Goal: Transaction & Acquisition: Purchase product/service

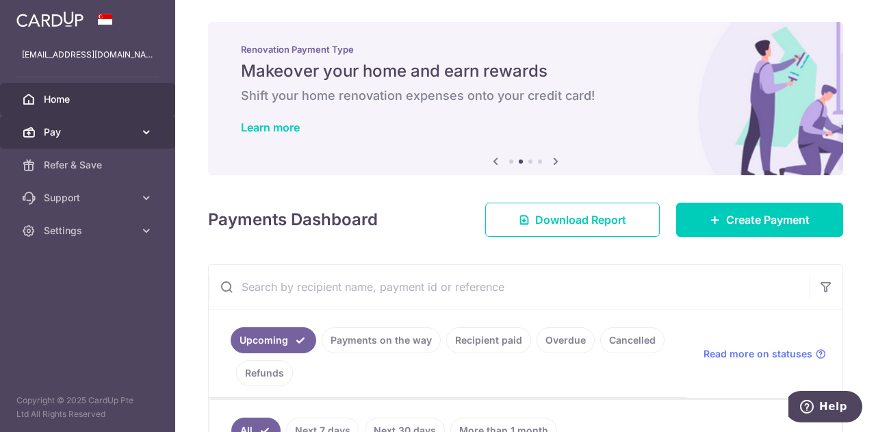
click at [112, 127] on span "Pay" at bounding box center [89, 132] width 90 height 14
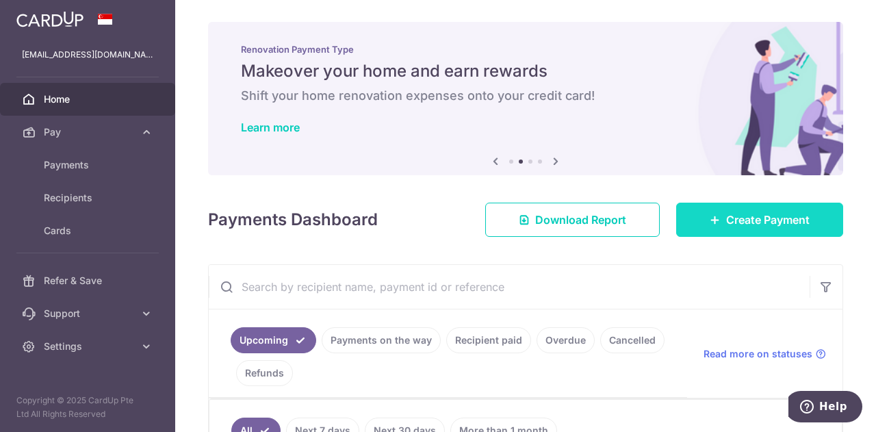
click at [773, 215] on span "Create Payment" at bounding box center [767, 219] width 83 height 16
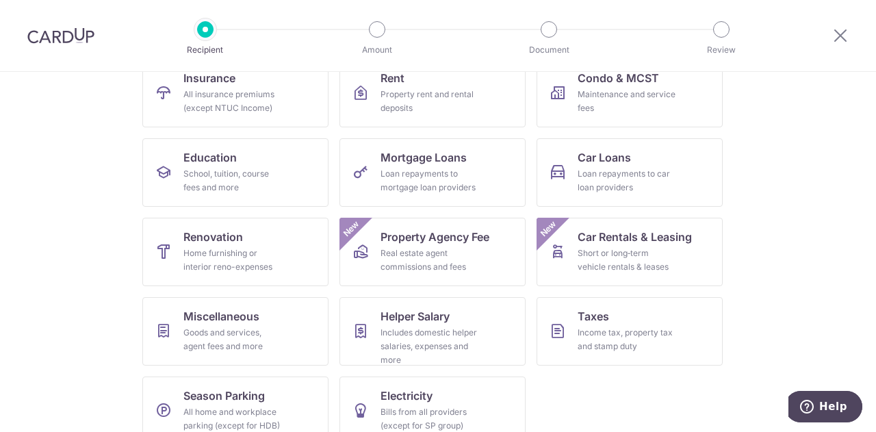
scroll to position [162, 0]
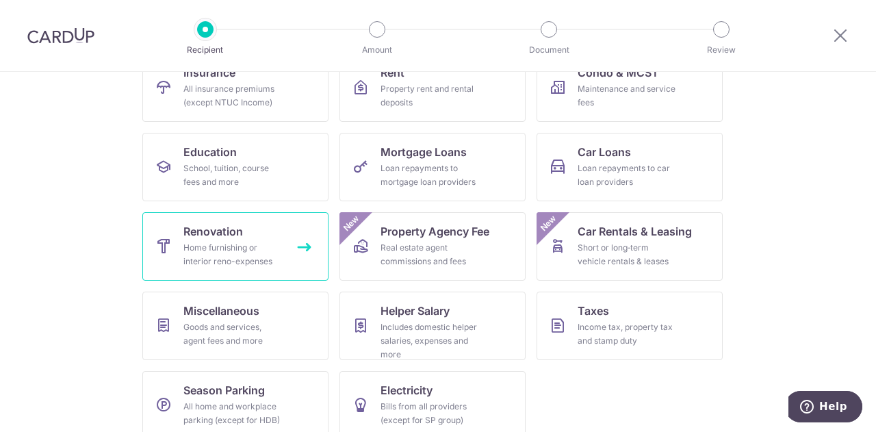
click at [220, 242] on div "Home furnishing or interior reno-expenses" at bounding box center [232, 254] width 99 height 27
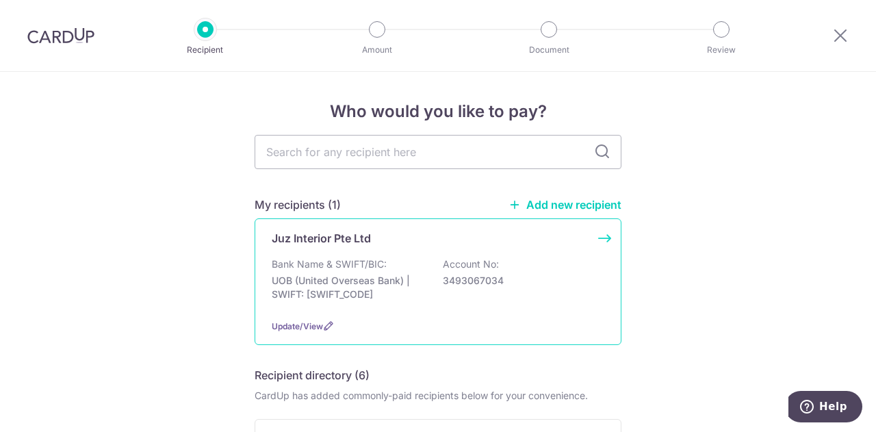
click at [549, 261] on div "Bank Name & SWIFT/BIC: UOB (United Overseas Bank) | SWIFT: UOVBSGSGXXX Account …" at bounding box center [438, 282] width 332 height 51
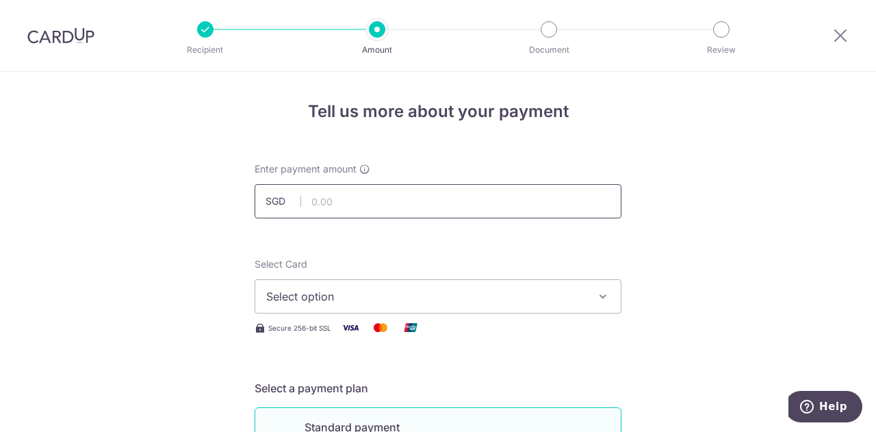
click at [479, 191] on input "text" at bounding box center [437, 201] width 367 height 34
paste input "5,316.12"
type input "5,316.12"
click at [508, 295] on span "Select option" at bounding box center [425, 296] width 319 height 16
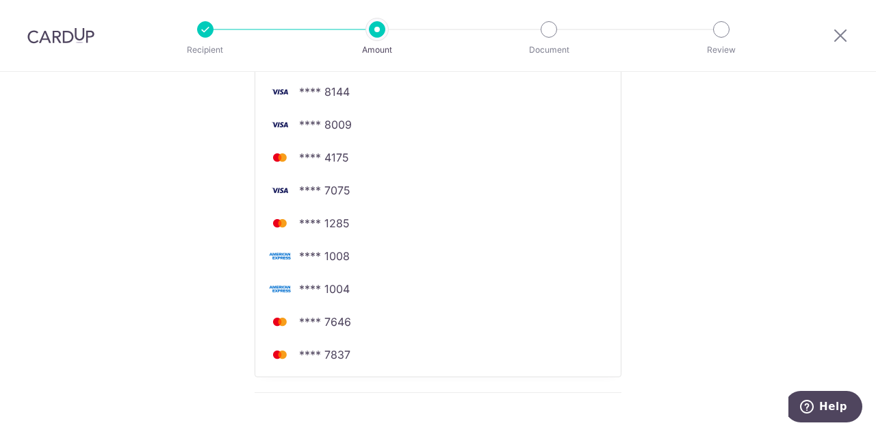
scroll to position [438, 0]
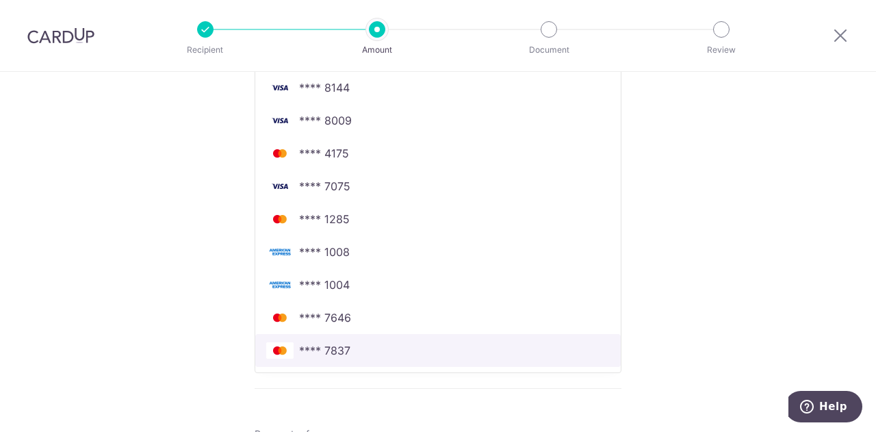
click at [495, 359] on link "**** 7837" at bounding box center [437, 350] width 365 height 33
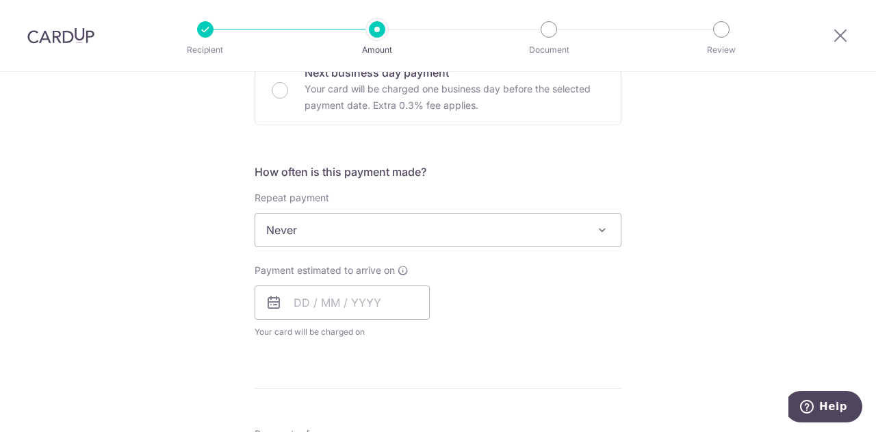
scroll to position [428, 0]
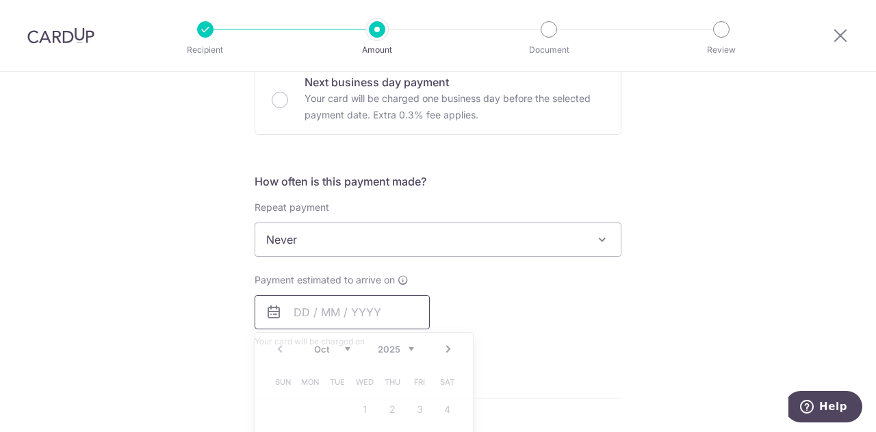
click at [327, 313] on input "text" at bounding box center [341, 312] width 175 height 34
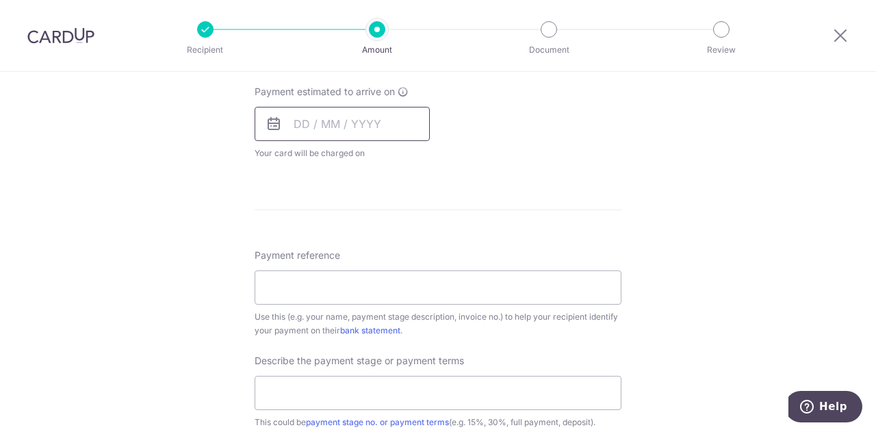
scroll to position [620, 0]
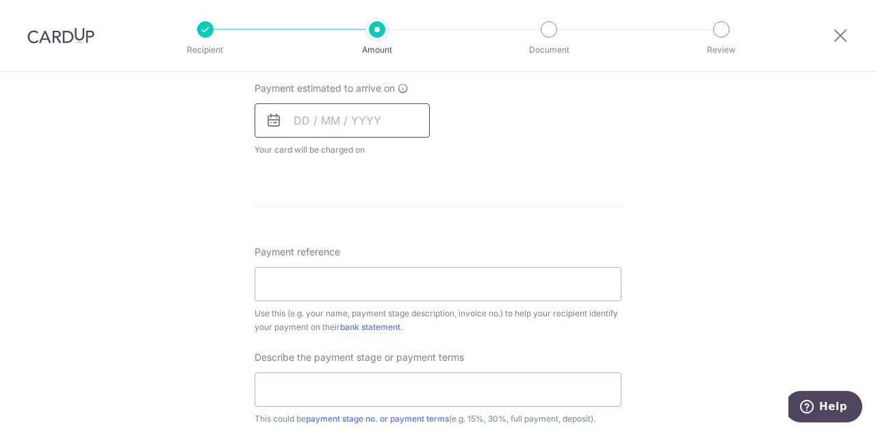
click at [365, 109] on input "text" at bounding box center [341, 120] width 175 height 34
click at [363, 120] on input "text" at bounding box center [341, 120] width 175 height 34
click at [290, 113] on input "text" at bounding box center [341, 120] width 175 height 34
click at [301, 283] on input "Payment reference" at bounding box center [437, 284] width 367 height 34
click at [304, 113] on input "text" at bounding box center [341, 120] width 175 height 34
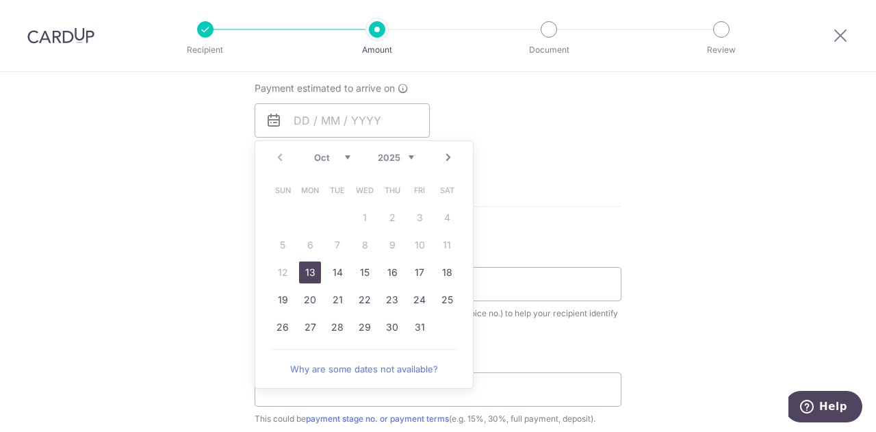
click at [306, 272] on link "13" at bounding box center [310, 272] width 22 height 22
type input "[DATE]"
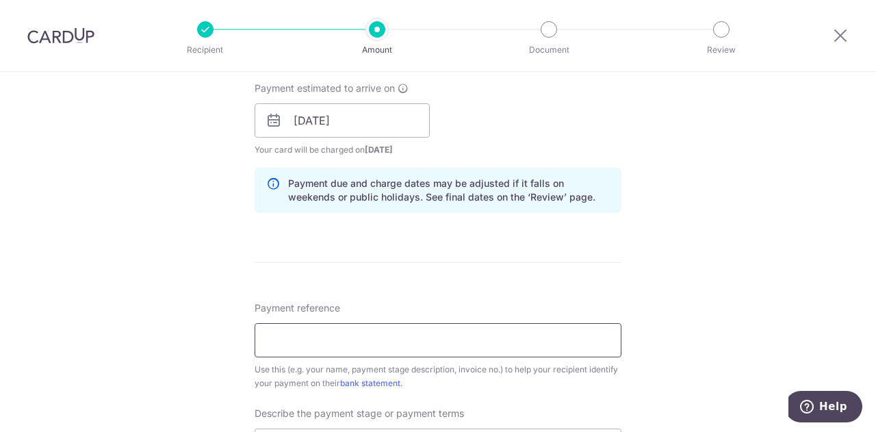
click at [441, 340] on input "Payment reference" at bounding box center [437, 340] width 367 height 34
paste input "25-INV0571/P0454/Ubi-Jenn"
type input "25-INV0571/P0454/Ubi-Jenn Allsworth"
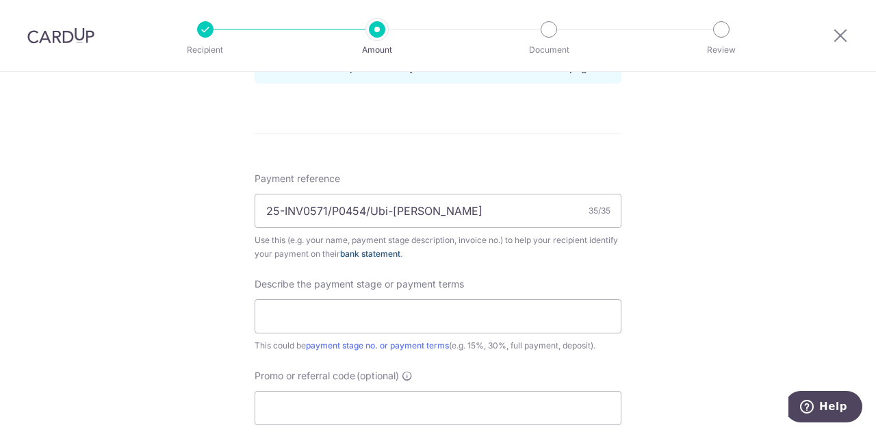
scroll to position [817, 0]
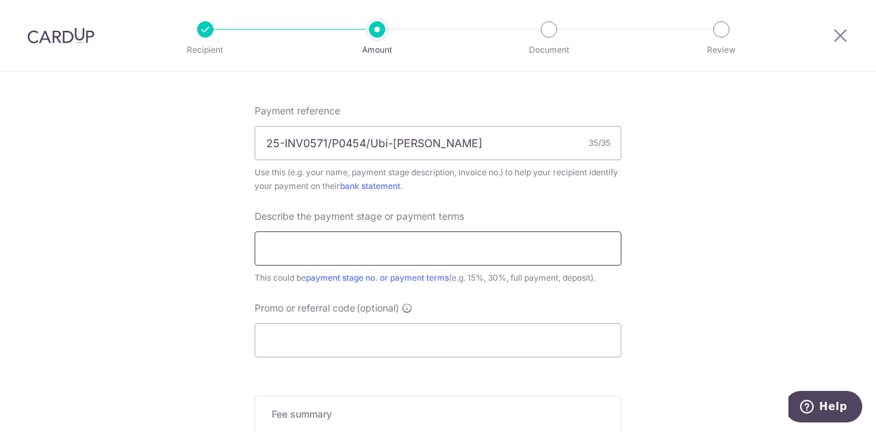
click at [389, 242] on input "text" at bounding box center [437, 248] width 367 height 34
type input "Handover"
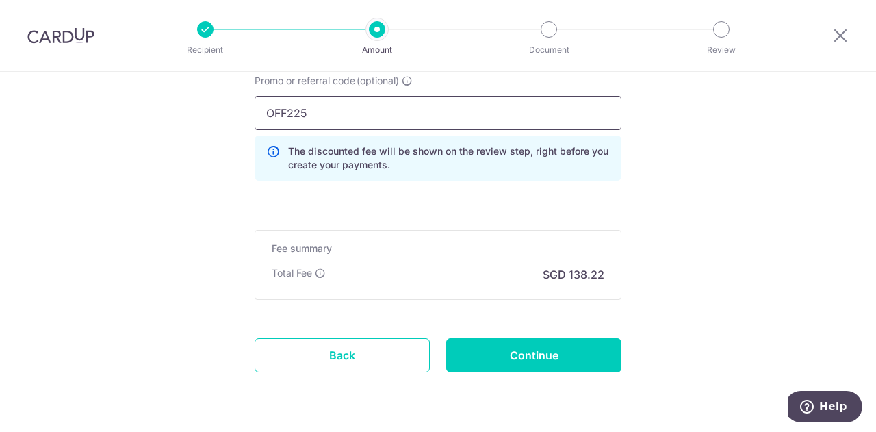
scroll to position [1053, 0]
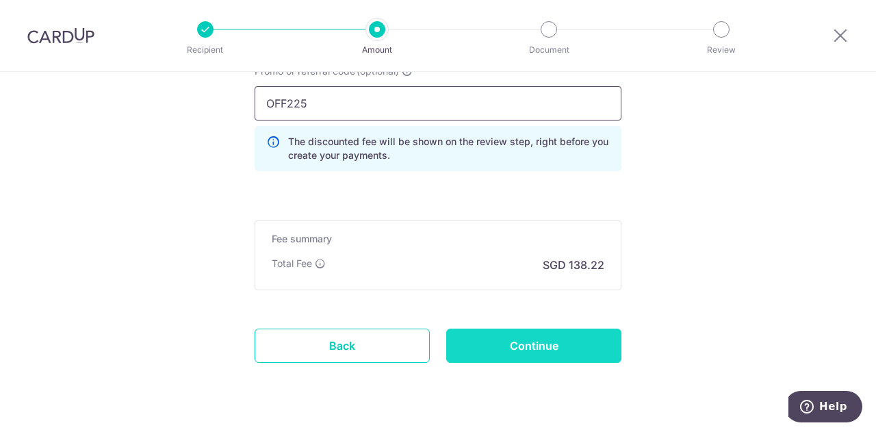
type input "OFF225"
click at [545, 336] on input "Continue" at bounding box center [533, 345] width 175 height 34
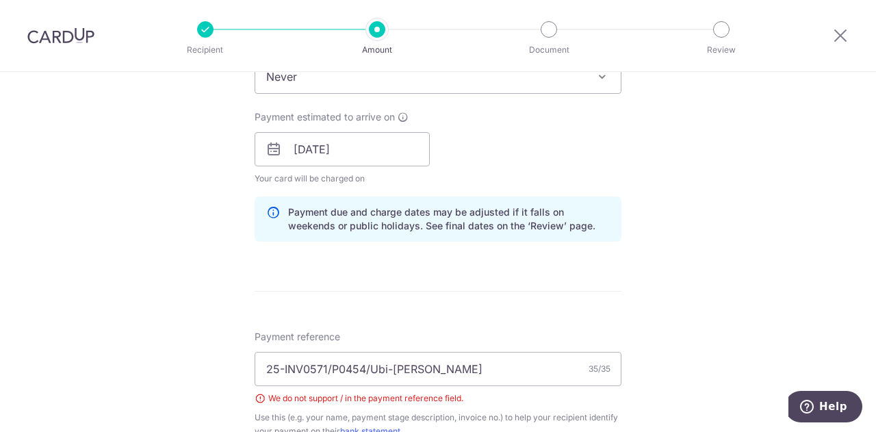
scroll to position [594, 0]
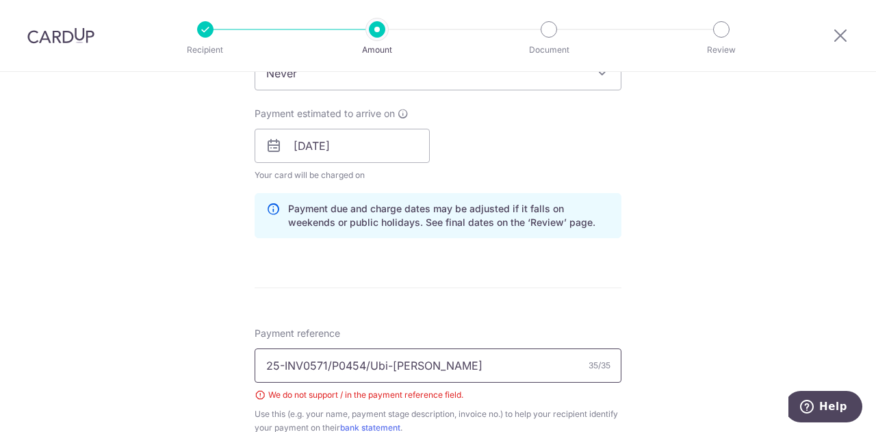
click at [330, 358] on input "25-INV0571/P0454/Ubi-[PERSON_NAME]" at bounding box center [437, 365] width 367 height 34
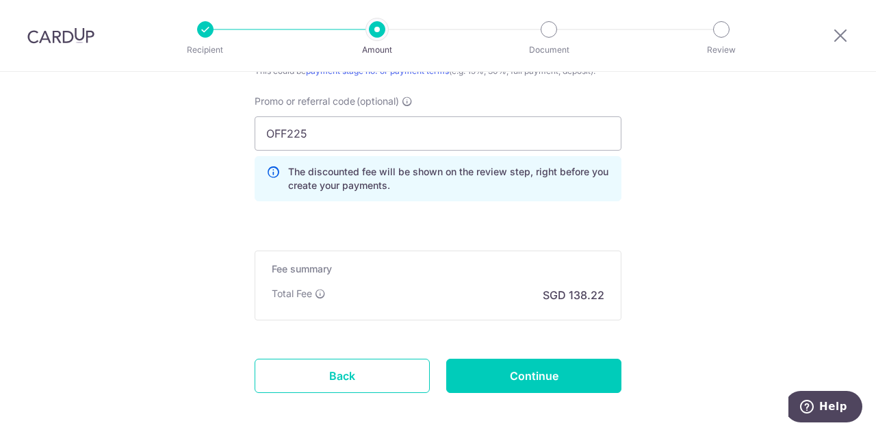
scroll to position [1053, 0]
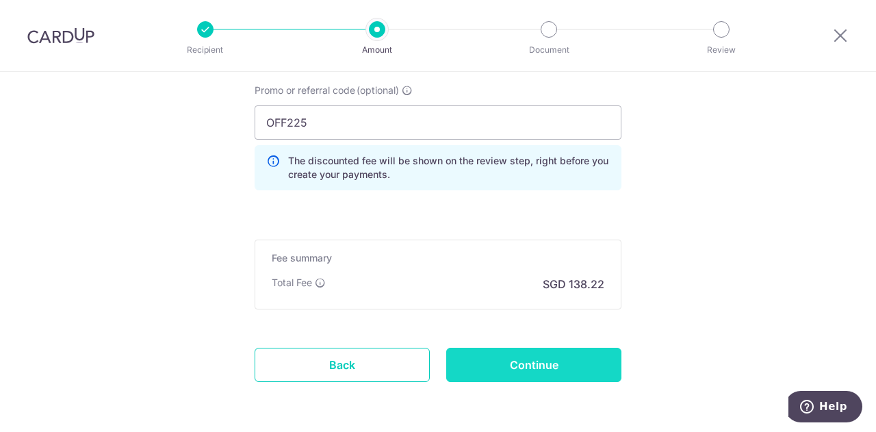
type input "25-INV0571 P0454 Ubi-Jenn Allsworth"
click at [520, 358] on input "Continue" at bounding box center [533, 365] width 175 height 34
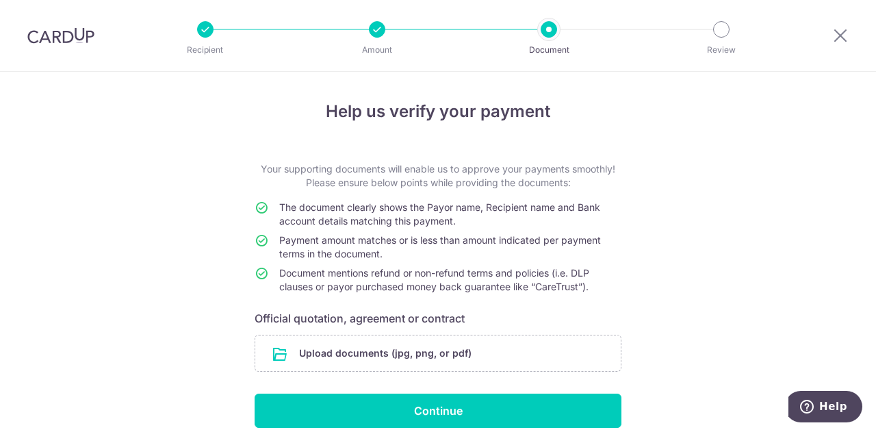
click at [486, 357] on input "file" at bounding box center [437, 353] width 365 height 36
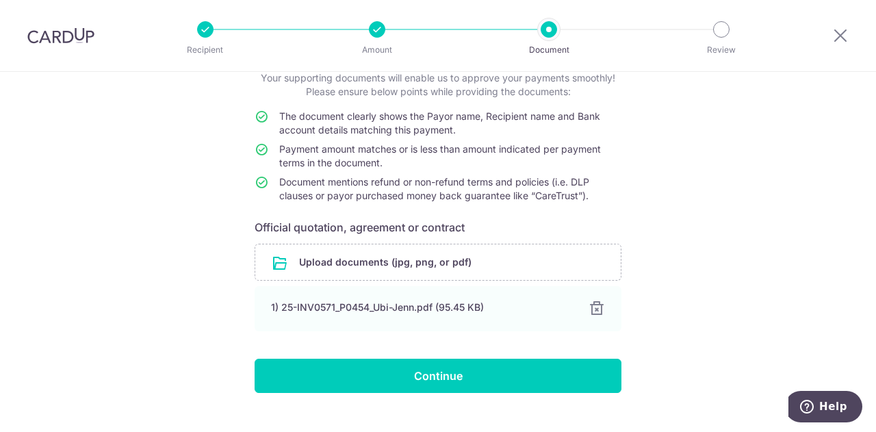
scroll to position [92, 0]
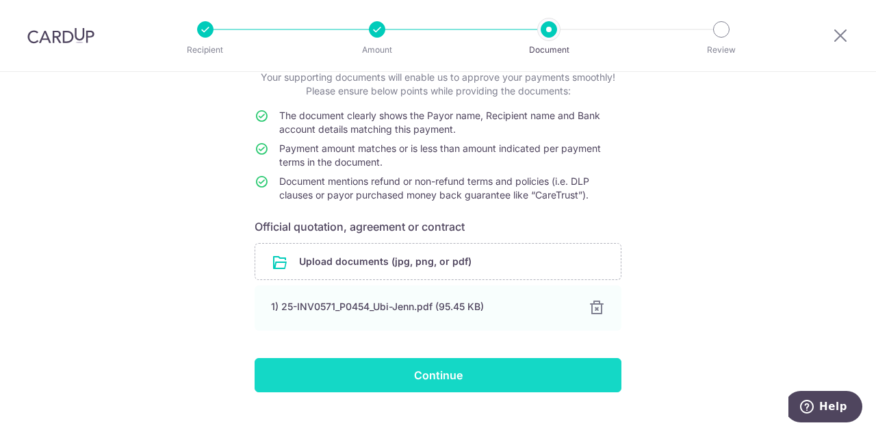
click at [479, 373] on input "Continue" at bounding box center [437, 375] width 367 height 34
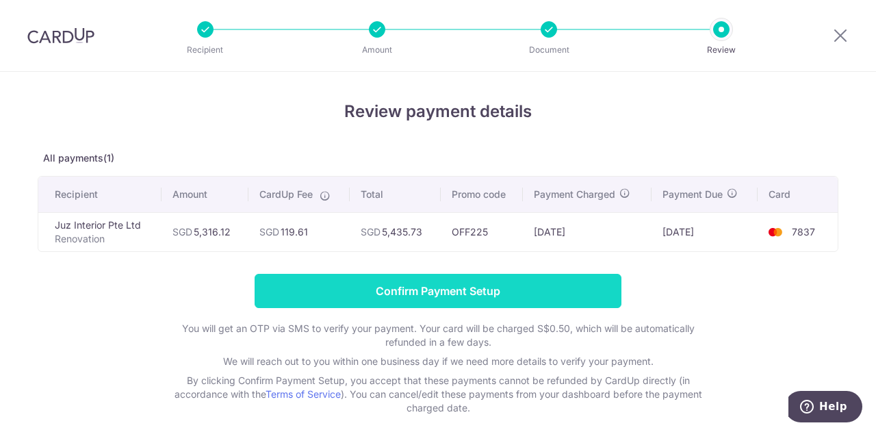
click at [474, 289] on input "Confirm Payment Setup" at bounding box center [437, 291] width 367 height 34
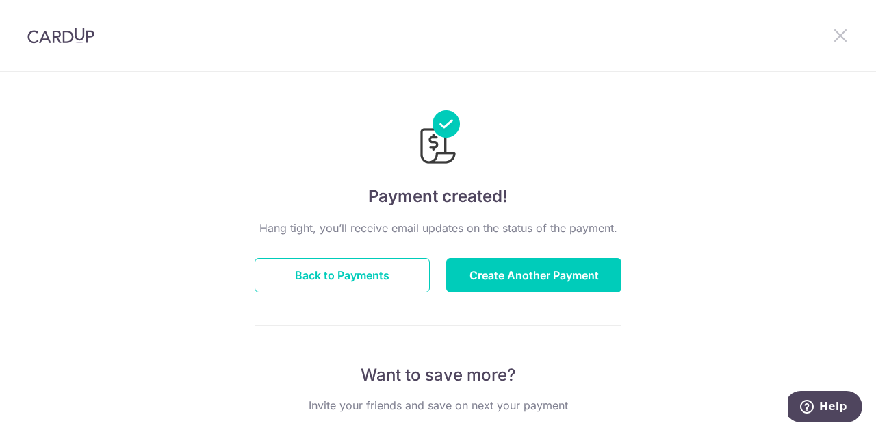
click at [839, 36] on icon at bounding box center [840, 35] width 16 height 17
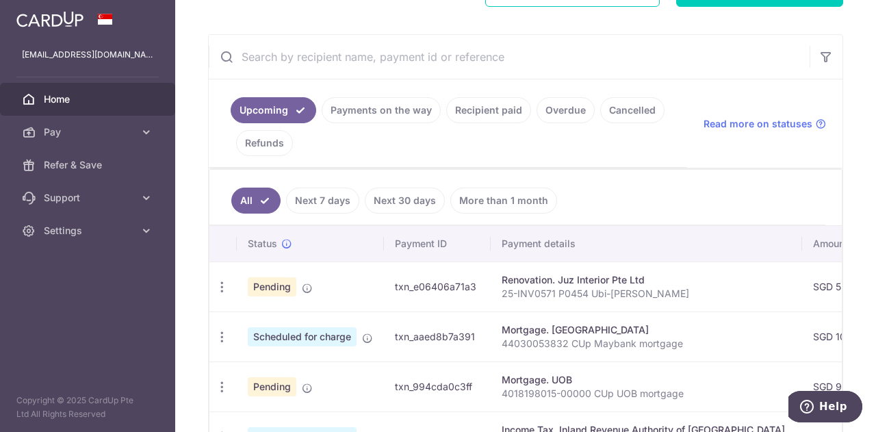
scroll to position [122, 0]
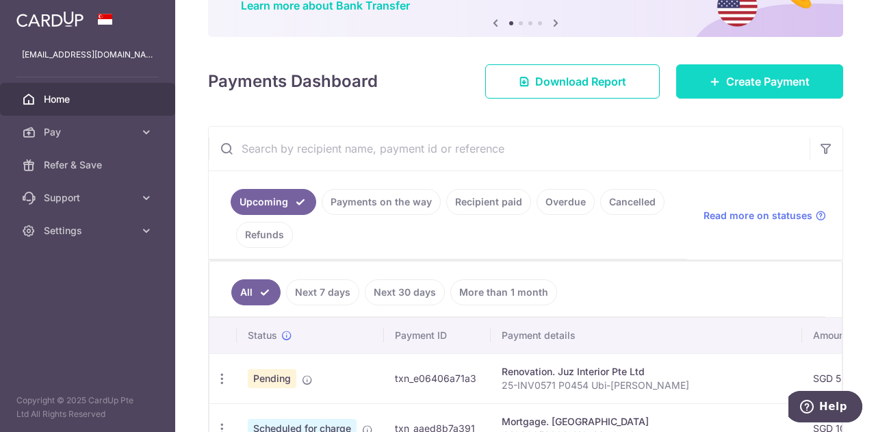
click at [751, 73] on span "Create Payment" at bounding box center [767, 81] width 83 height 16
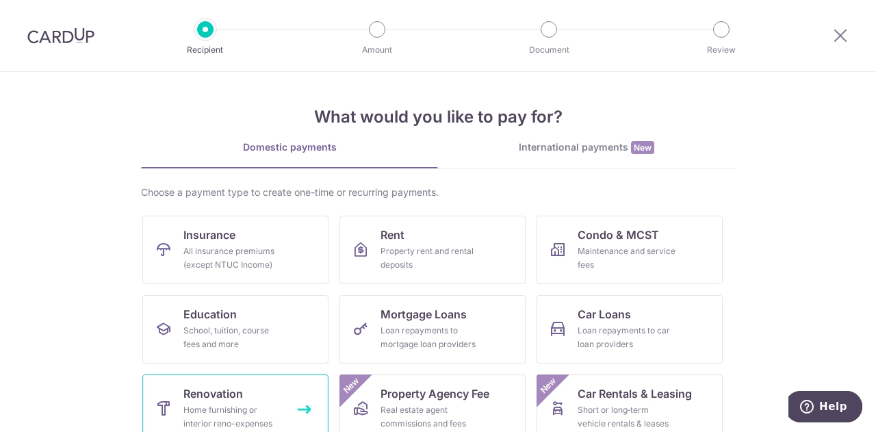
click at [236, 399] on span "Renovation" at bounding box center [213, 393] width 60 height 16
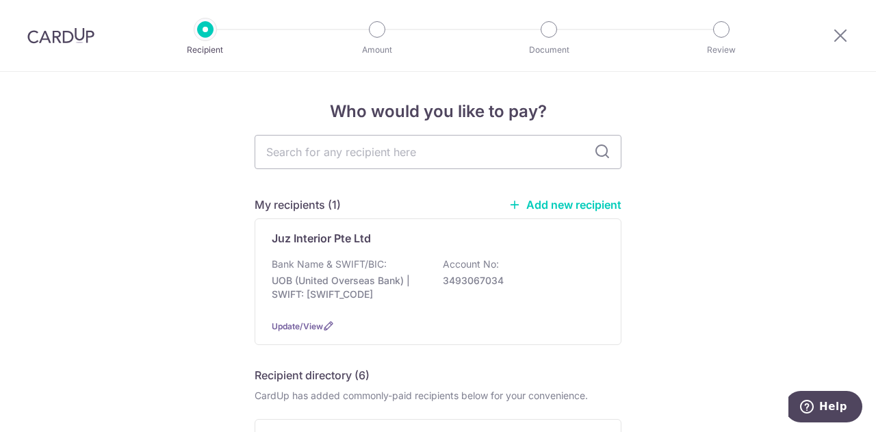
click at [566, 206] on link "Add new recipient" at bounding box center [564, 205] width 113 height 14
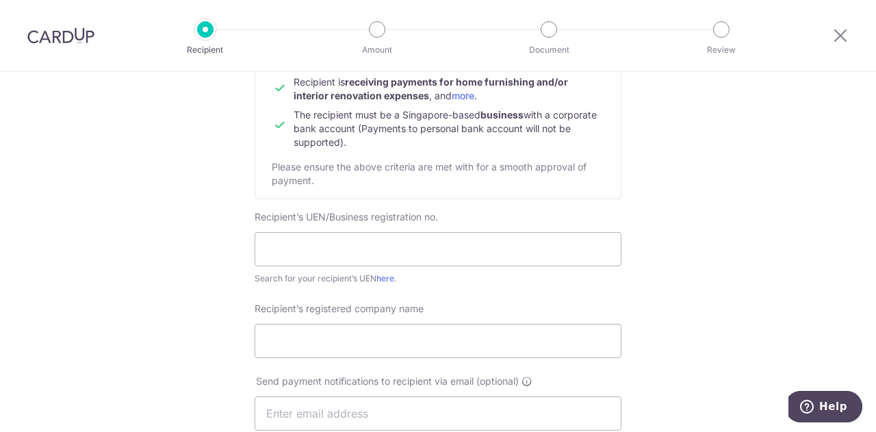
scroll to position [163, 0]
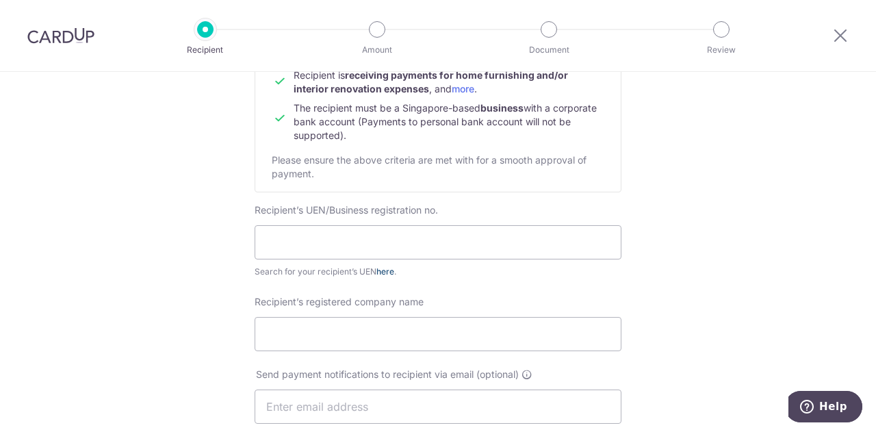
click at [384, 271] on link "here" at bounding box center [385, 271] width 18 height 10
click at [405, 233] on input "text" at bounding box center [437, 242] width 367 height 34
paste input "202401877C"
type input "202401877C"
type input "JUZ Edizione Pte Ltd"
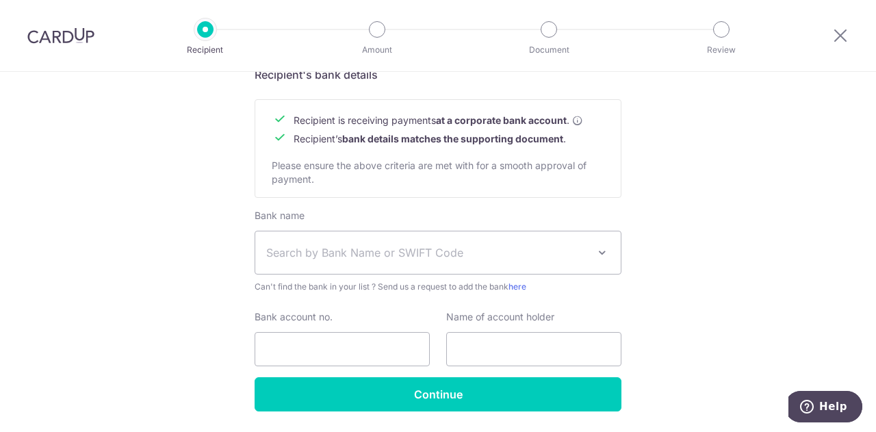
scroll to position [651, 0]
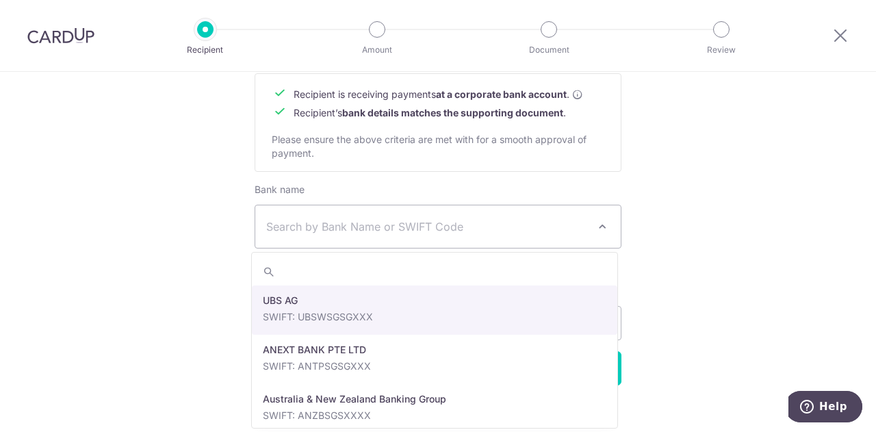
click at [434, 225] on span "Search by Bank Name or SWIFT Code" at bounding box center [427, 226] width 322 height 16
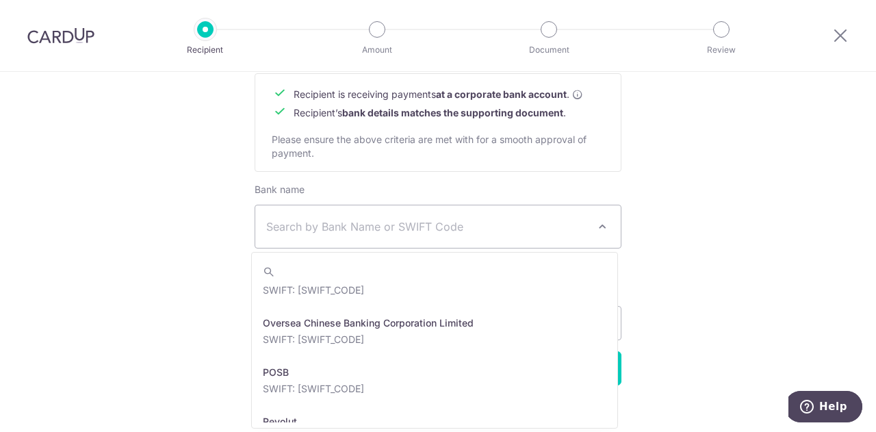
scroll to position [2409, 0]
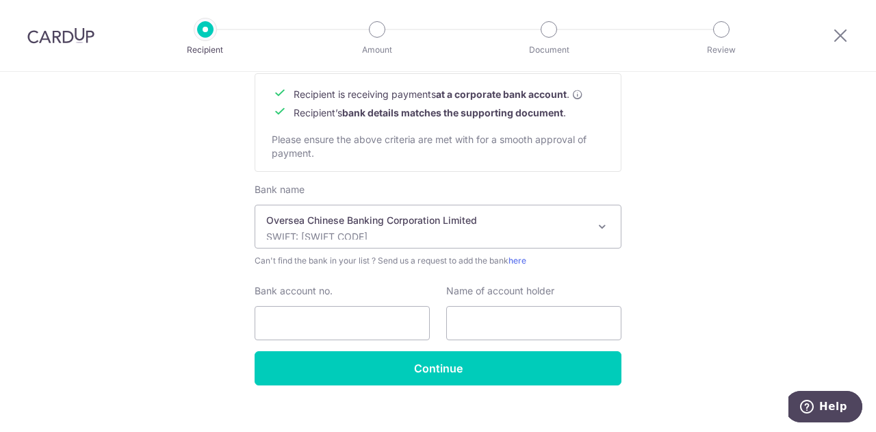
select select "12"
click at [375, 319] on input "Bank account no." at bounding box center [341, 323] width 175 height 34
paste input "596226506001"
type input "596226506001"
type input "JUZ Edizione Pte Ltd"
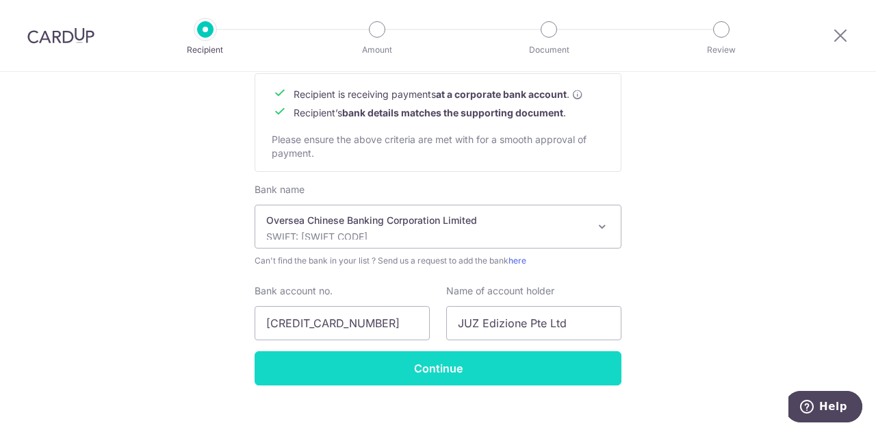
click at [365, 363] on input "Continue" at bounding box center [437, 368] width 367 height 34
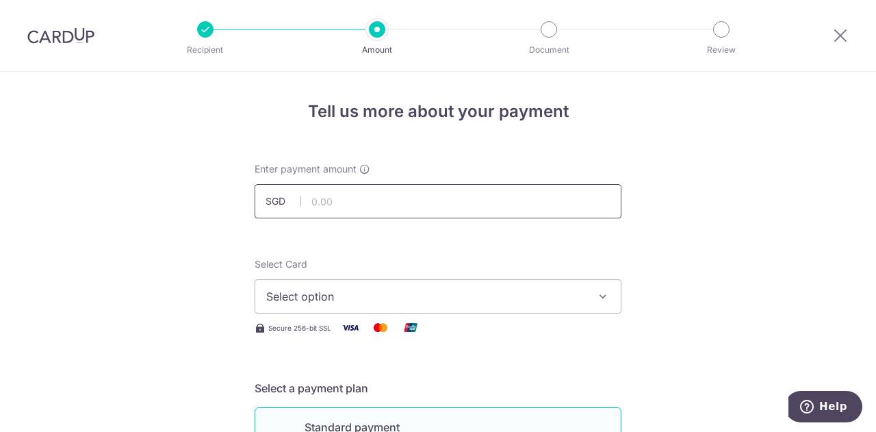
click at [404, 209] on input "text" at bounding box center [437, 201] width 367 height 34
type input "1,914.00"
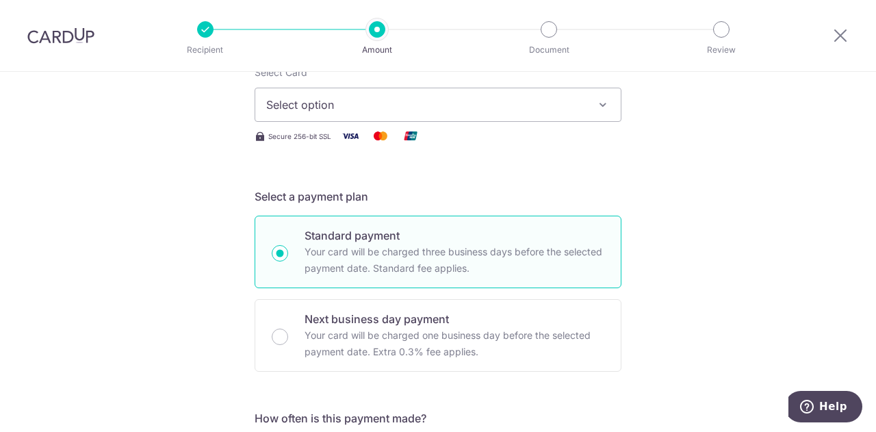
click at [368, 104] on span "Select option" at bounding box center [425, 104] width 319 height 16
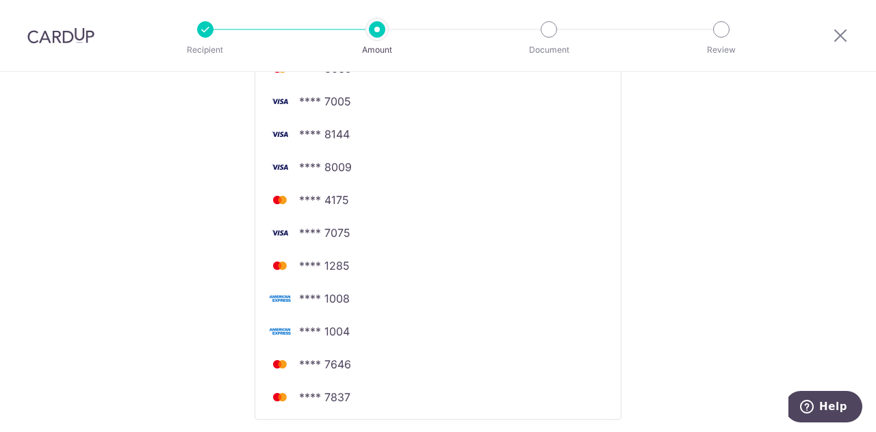
scroll to position [428, 0]
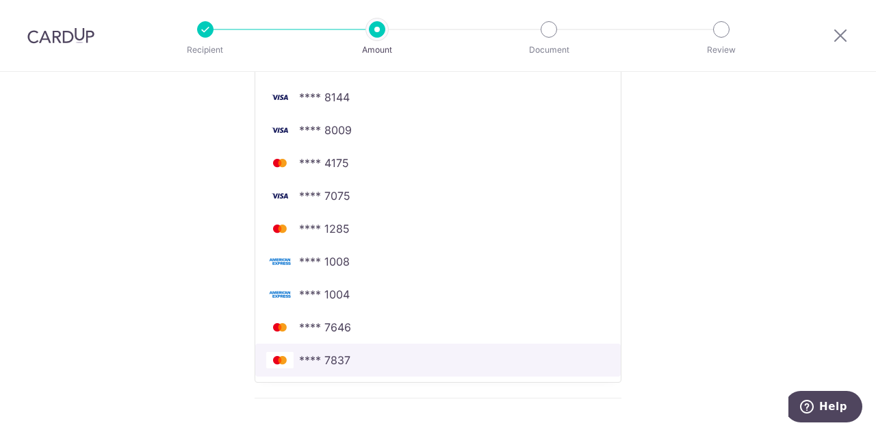
click at [369, 361] on span "**** 7837" at bounding box center [437, 360] width 343 height 16
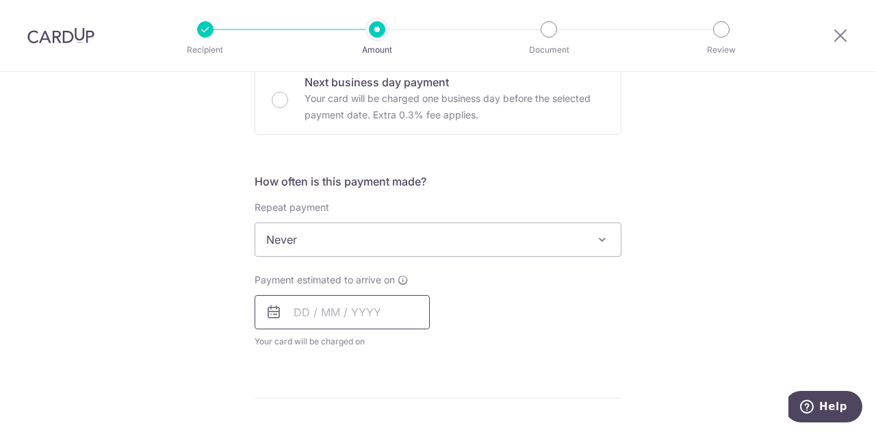
click at [375, 317] on input "text" at bounding box center [341, 312] width 175 height 34
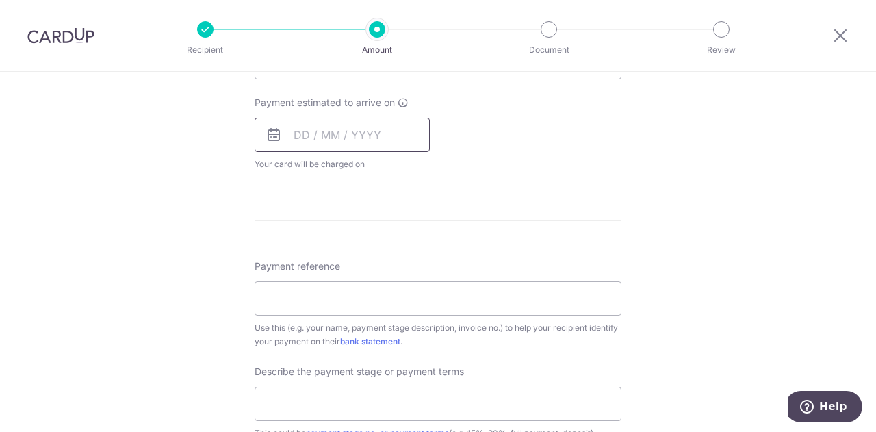
scroll to position [614, 0]
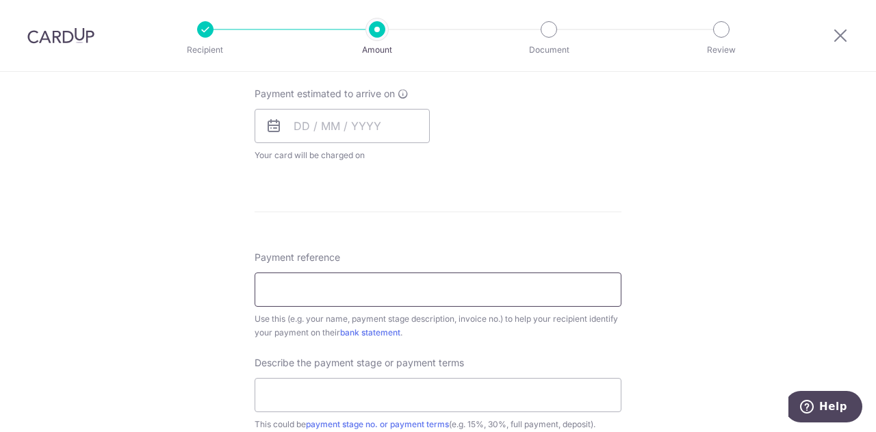
click at [341, 281] on input "Payment reference" at bounding box center [437, 289] width 367 height 34
paste input "JEDZ-25-INV0085/JEDZP0040/ [PERSON_NAME]"
type input "JEDZ-25-INV0085/JEDZP0040/ Ubi-Jenn"
click at [341, 122] on input "text" at bounding box center [341, 126] width 175 height 34
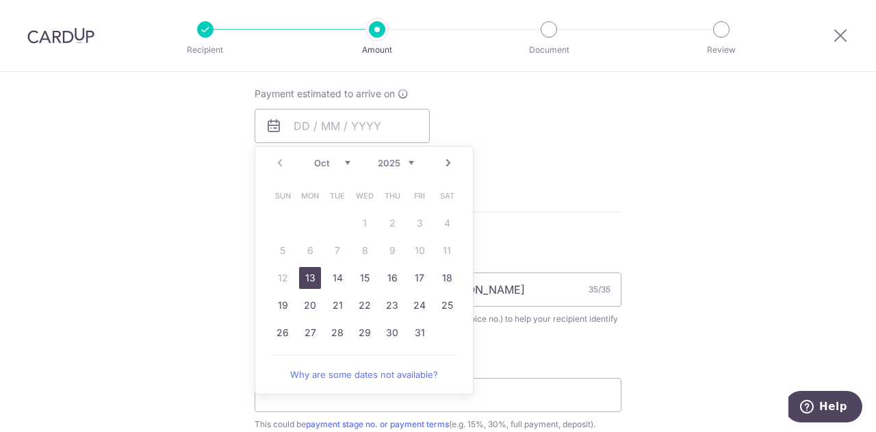
click at [306, 276] on link "13" at bounding box center [310, 278] width 22 height 22
type input "13/10/2025"
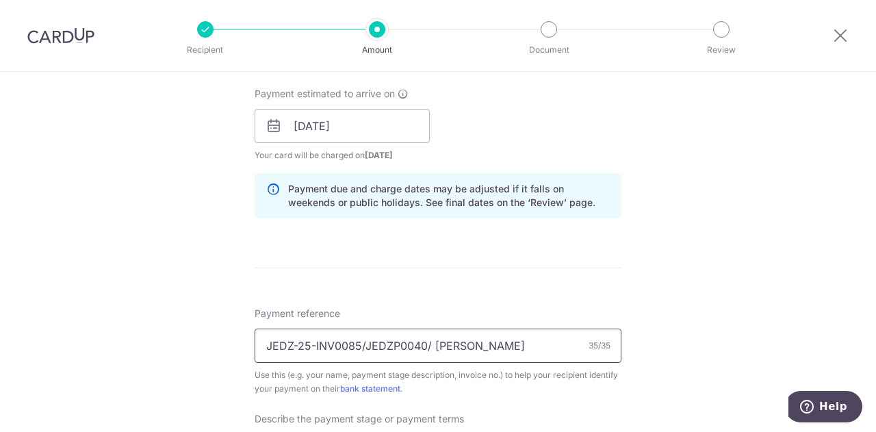
click at [363, 337] on input "JEDZ-25-INV0085/JEDZP0040/ Ubi-Jenn" at bounding box center [437, 345] width 367 height 34
type input "JEDZ-25-INV0085 JEDZP0040 Ubi-Jenn"
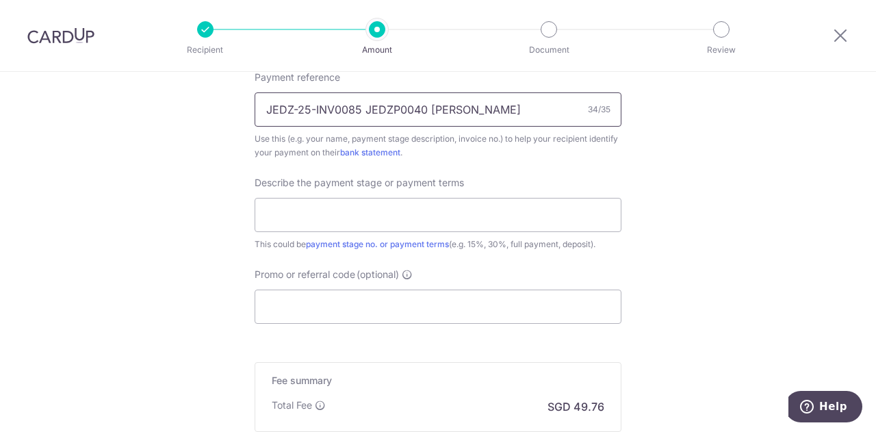
scroll to position [854, 0]
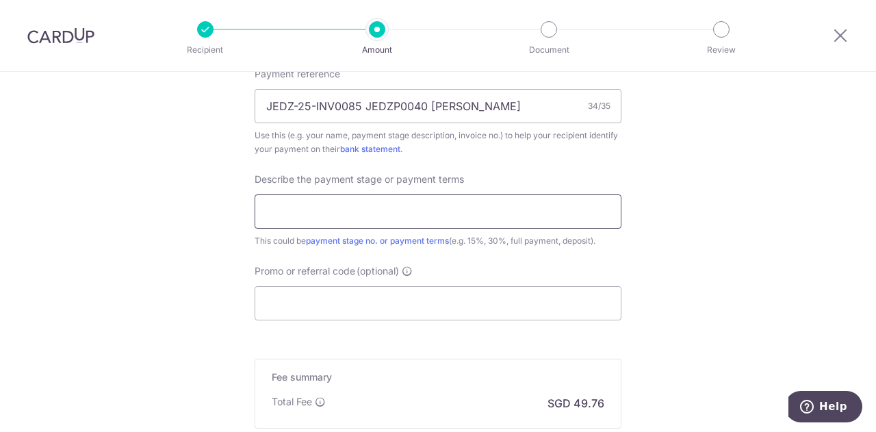
click at [380, 218] on input "text" at bounding box center [437, 211] width 367 height 34
type input "Handover"
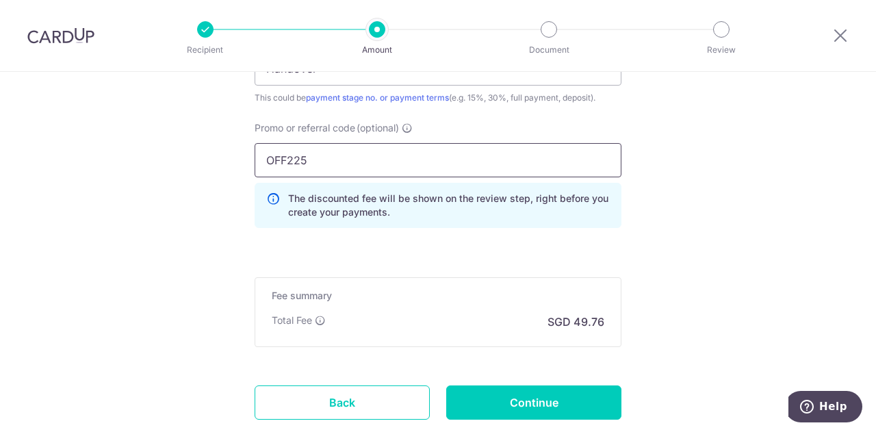
scroll to position [1030, 0]
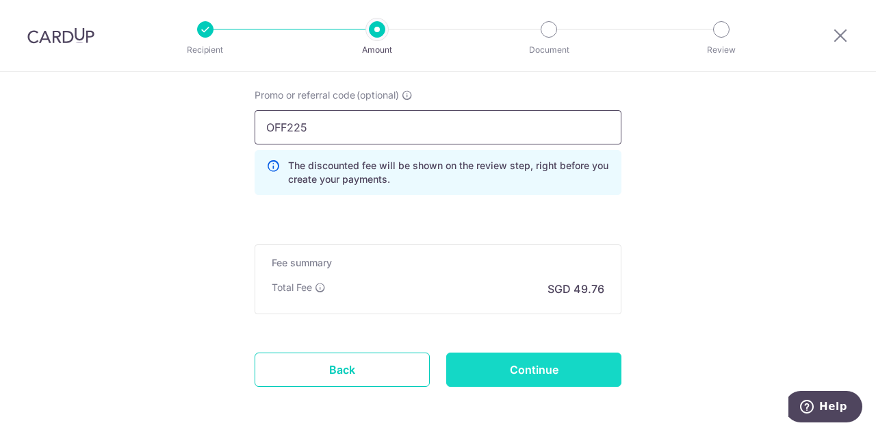
type input "OFF225"
click at [568, 358] on input "Continue" at bounding box center [533, 369] width 175 height 34
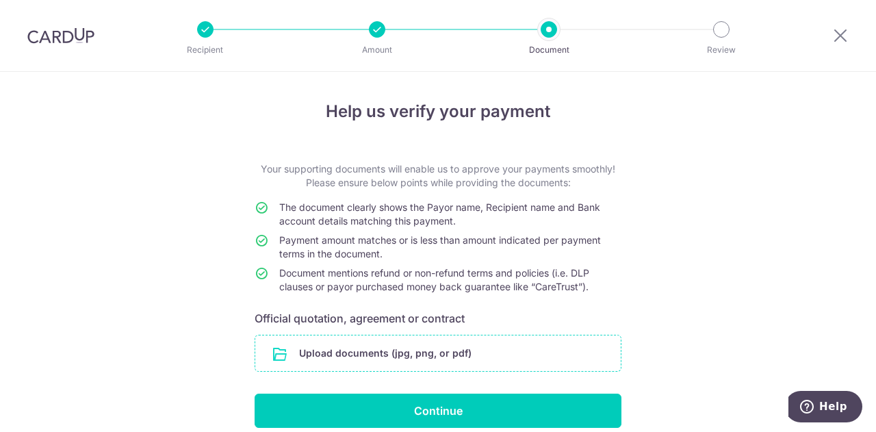
click at [338, 347] on input "file" at bounding box center [437, 353] width 365 height 36
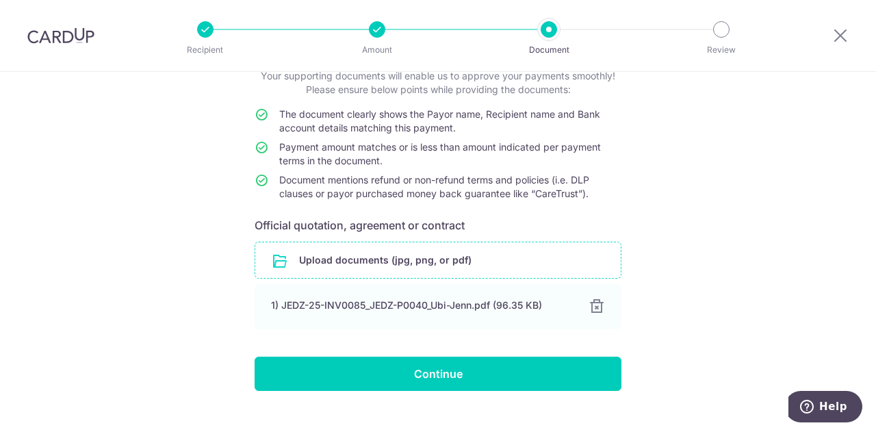
scroll to position [115, 0]
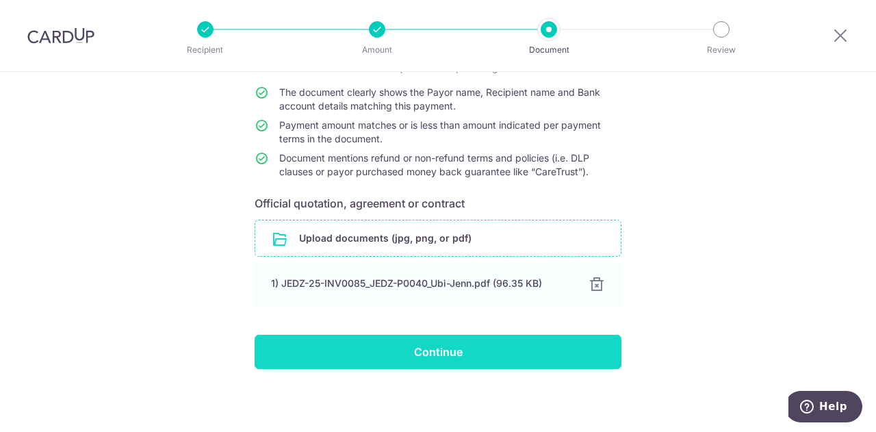
click at [509, 345] on input "Continue" at bounding box center [437, 352] width 367 height 34
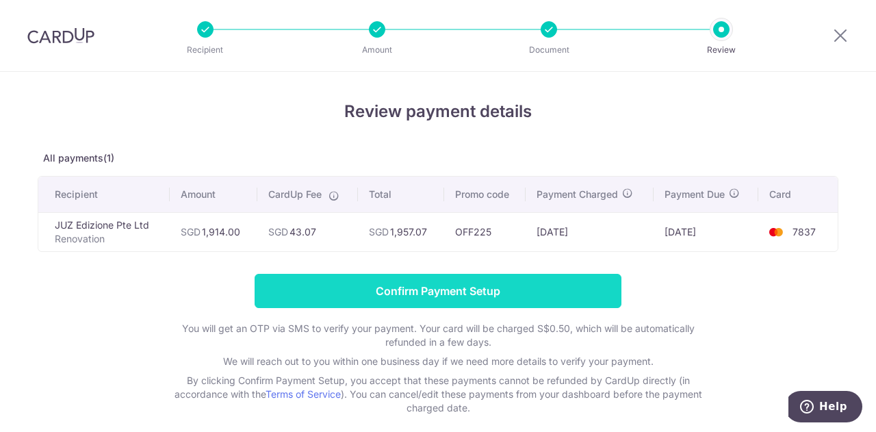
click at [494, 281] on input "Confirm Payment Setup" at bounding box center [437, 291] width 367 height 34
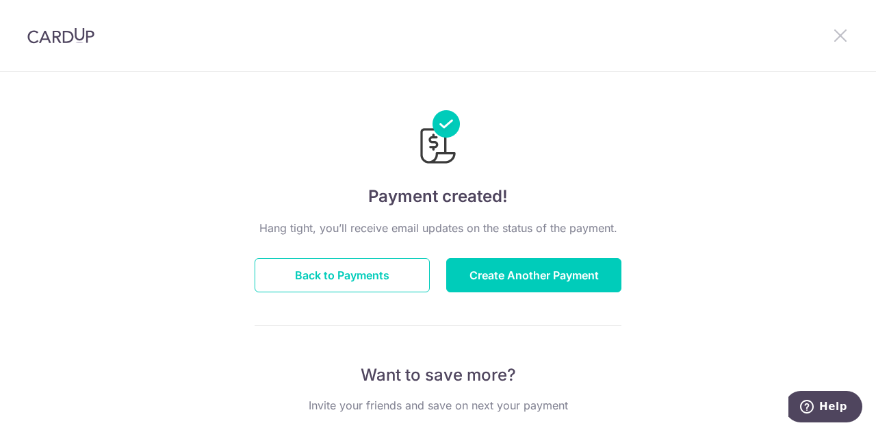
click at [844, 29] on icon at bounding box center [840, 35] width 16 height 17
